Goal: Navigation & Orientation: Find specific page/section

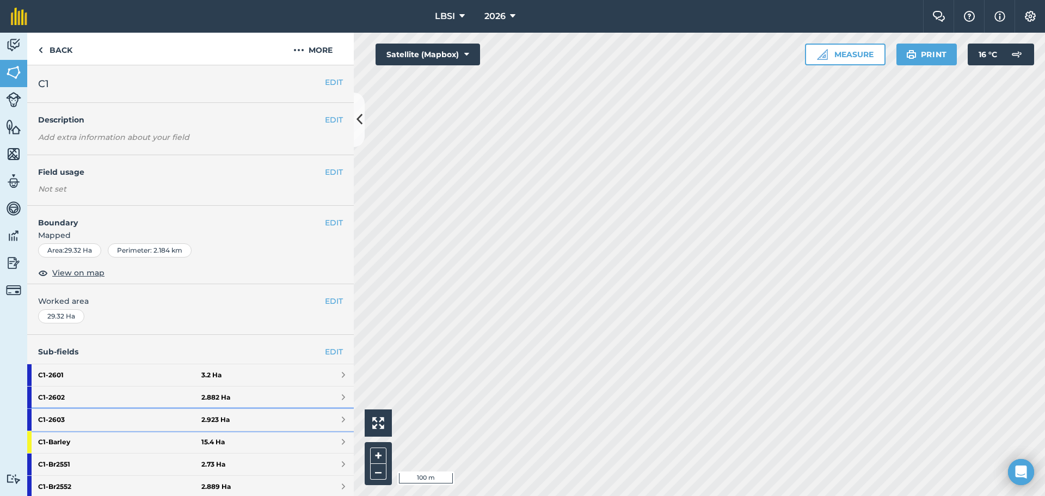
click at [110, 421] on strong "C1 - 2603" at bounding box center [119, 420] width 163 height 22
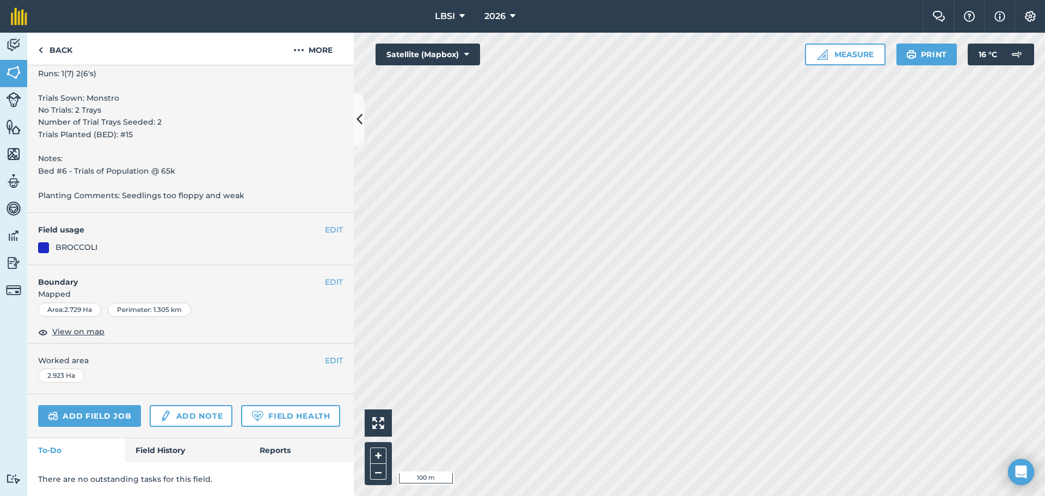
scroll to position [470, 0]
click at [170, 451] on link "Field History" at bounding box center [187, 450] width 124 height 24
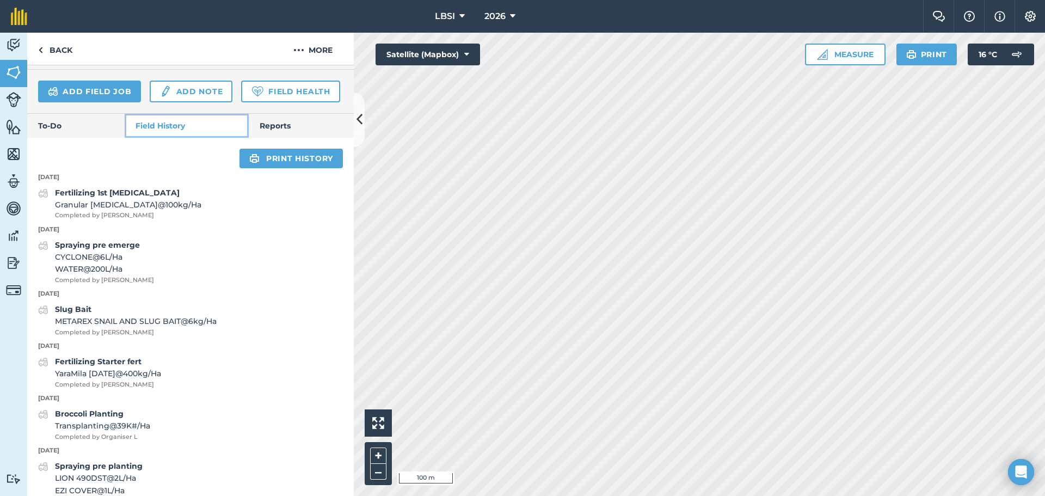
scroll to position [827, 0]
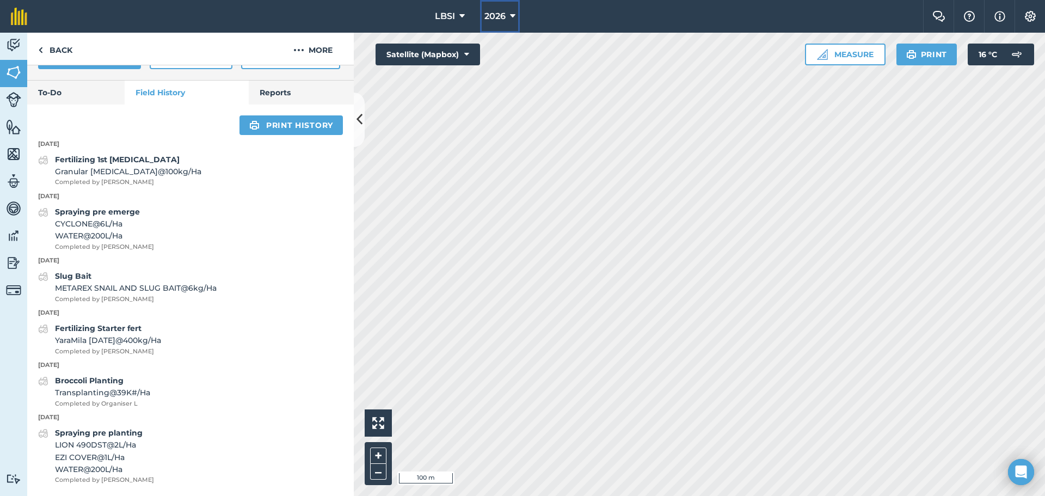
click at [512, 16] on icon at bounding box center [512, 16] width 5 height 13
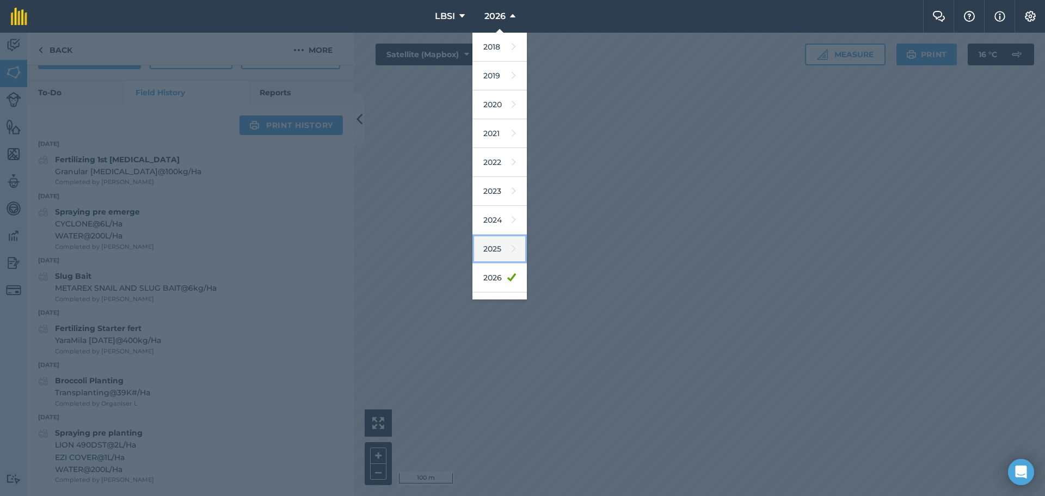
click at [496, 251] on link "2025" at bounding box center [499, 249] width 54 height 29
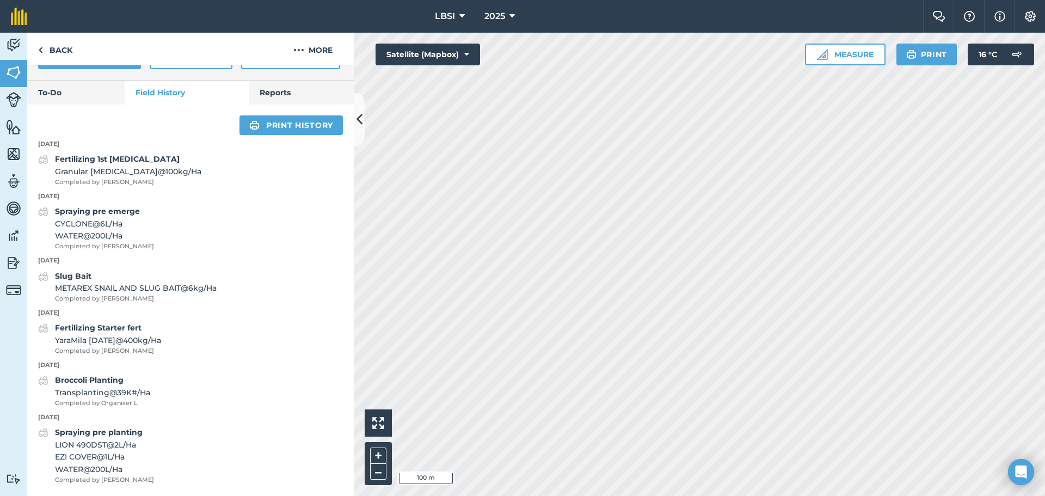
scroll to position [826, 0]
click at [513, 14] on icon at bounding box center [511, 16] width 5 height 13
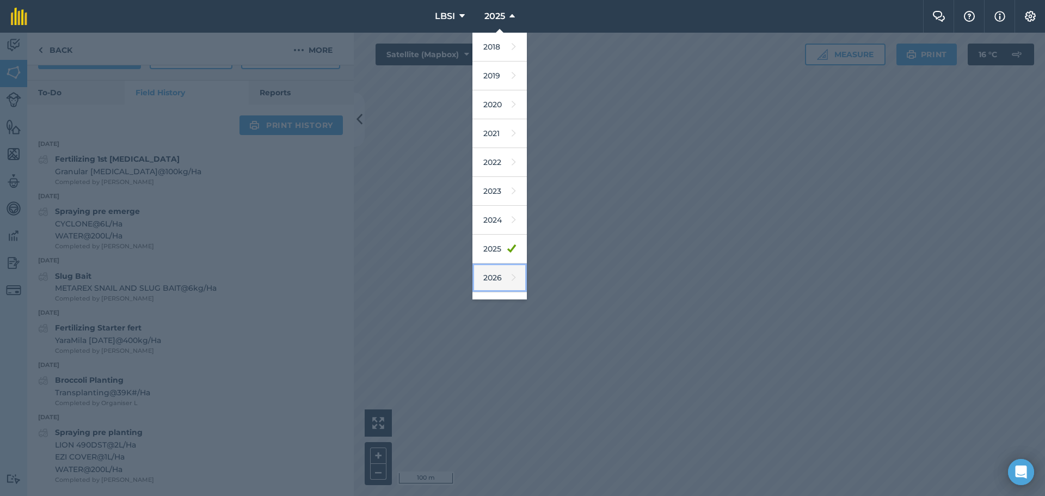
click at [503, 281] on link "2026" at bounding box center [499, 277] width 54 height 29
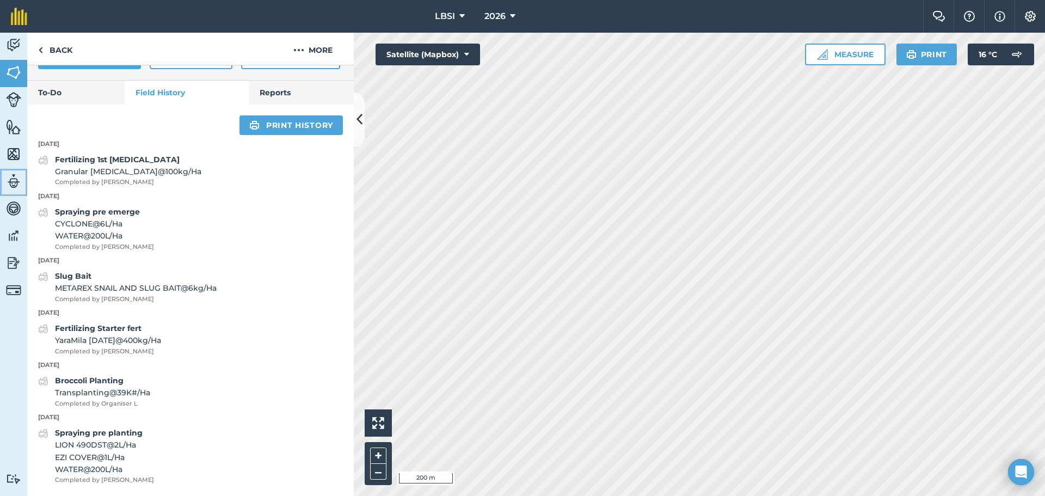
click at [11, 182] on img at bounding box center [13, 181] width 15 height 16
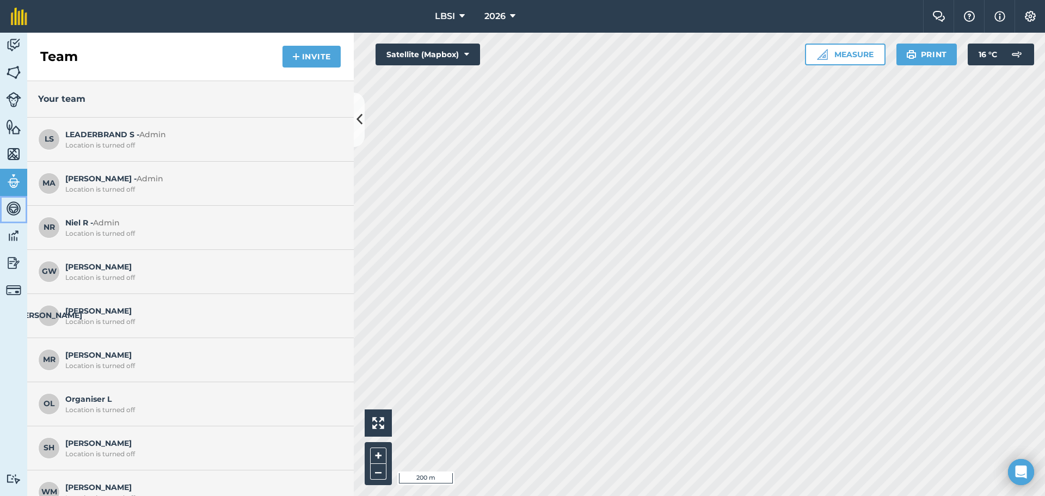
click at [18, 212] on img at bounding box center [13, 208] width 15 height 16
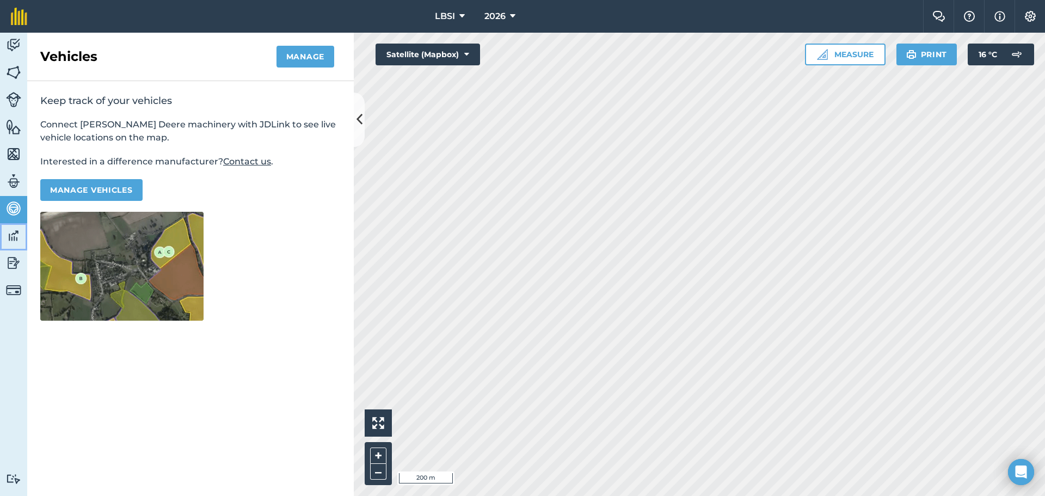
click at [16, 233] on img at bounding box center [13, 235] width 15 height 16
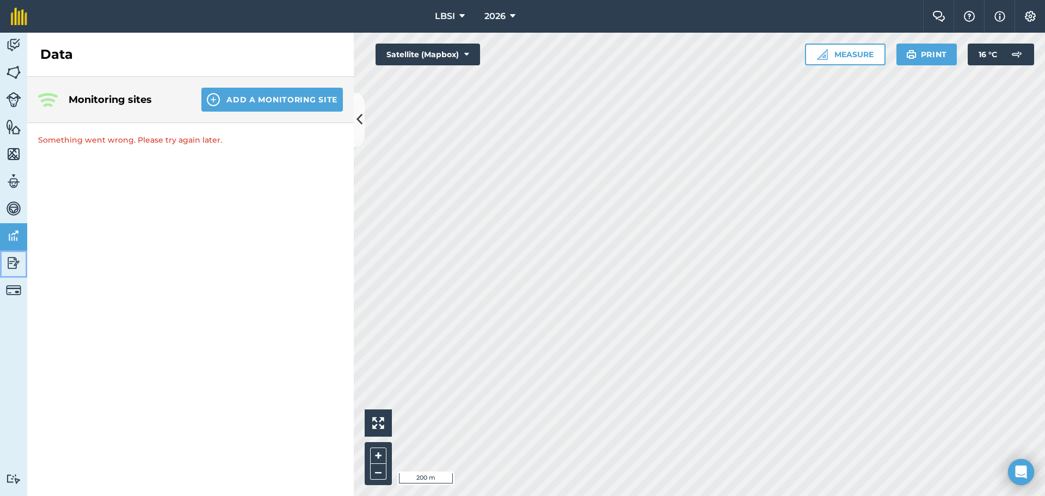
click at [11, 268] on img at bounding box center [13, 263] width 15 height 16
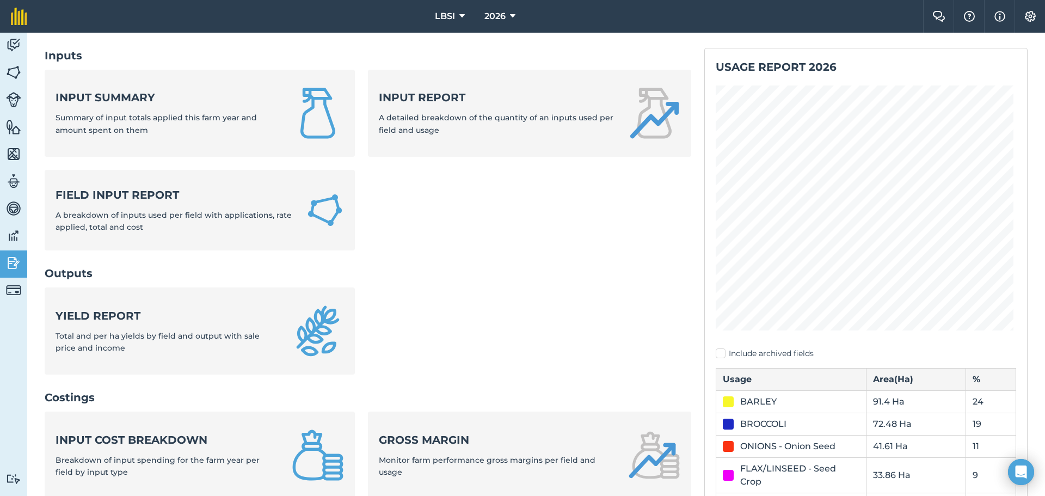
scroll to position [109, 0]
